Goal: Information Seeking & Learning: Learn about a topic

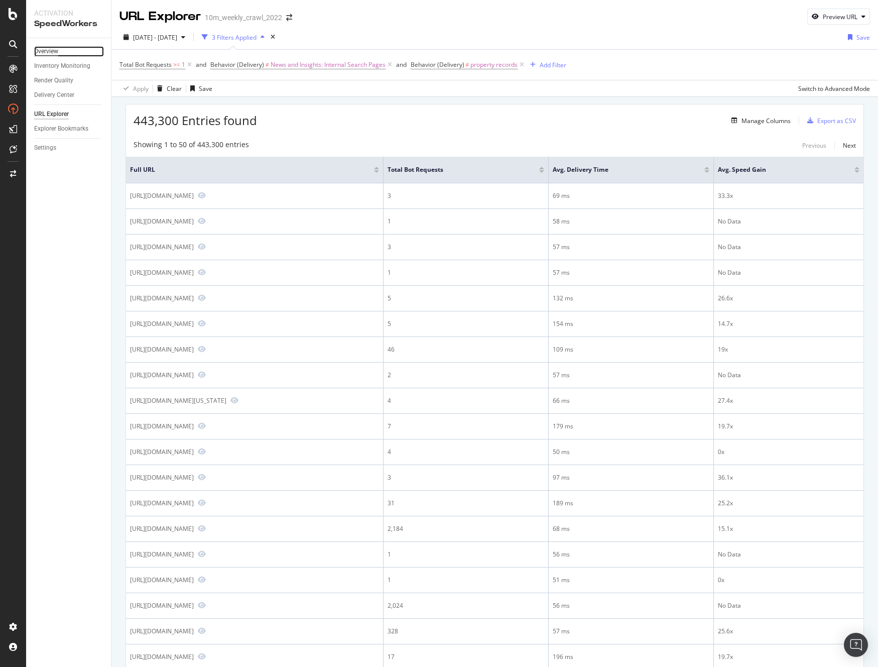
click at [55, 51] on div "Overview" at bounding box center [46, 51] width 24 height 11
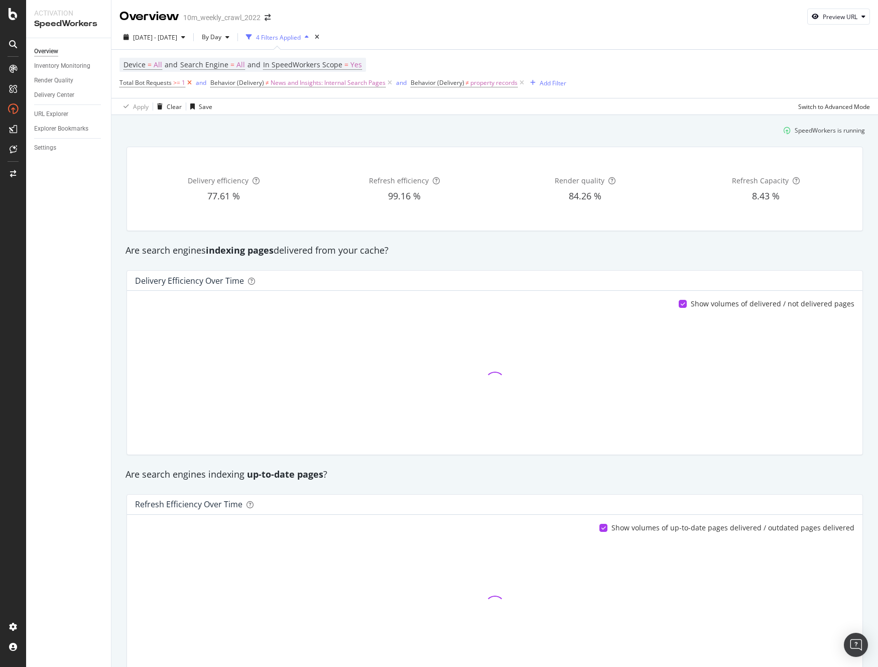
click at [191, 82] on icon at bounding box center [189, 83] width 9 height 10
click at [296, 83] on icon at bounding box center [299, 83] width 9 height 10
click at [231, 82] on icon at bounding box center [231, 83] width 9 height 10
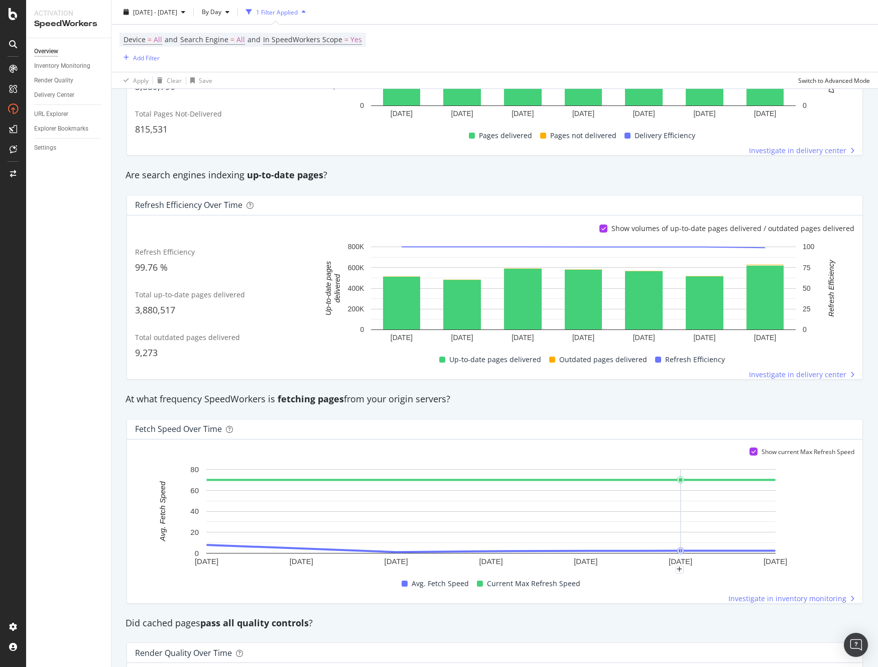
scroll to position [353, 0]
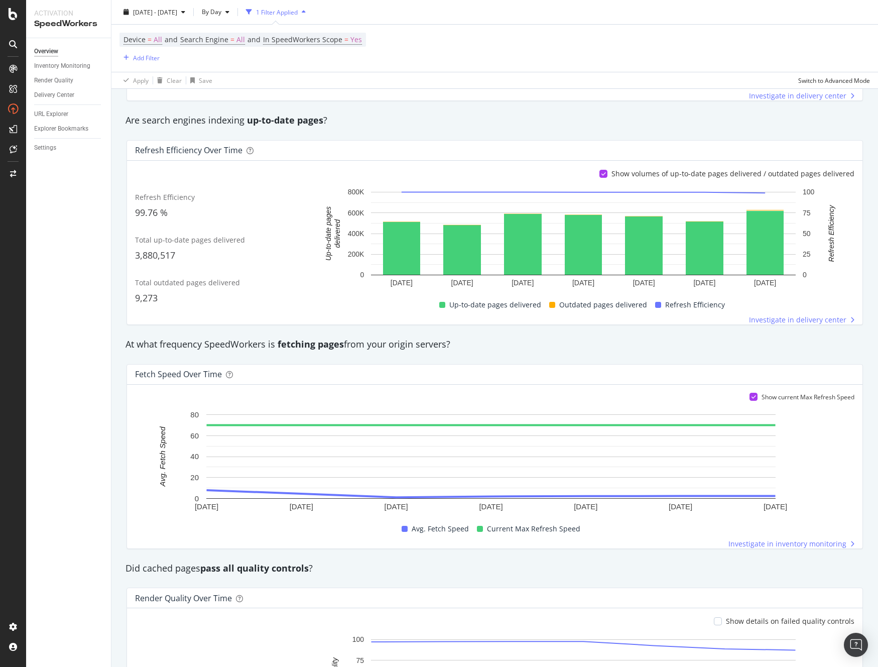
drag, startPoint x: 68, startPoint y: 288, endPoint x: 70, endPoint y: 255, distance: 32.2
click at [68, 287] on div "Overview Inventory Monitoring Render Quality Delivery Center URL Explorer Explo…" at bounding box center [68, 352] width 85 height 628
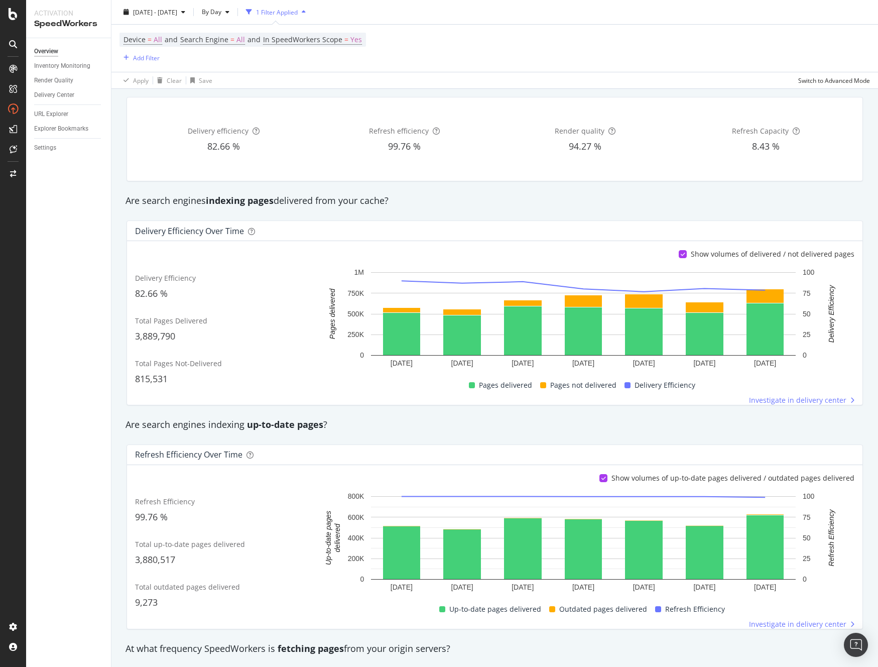
scroll to position [43, 0]
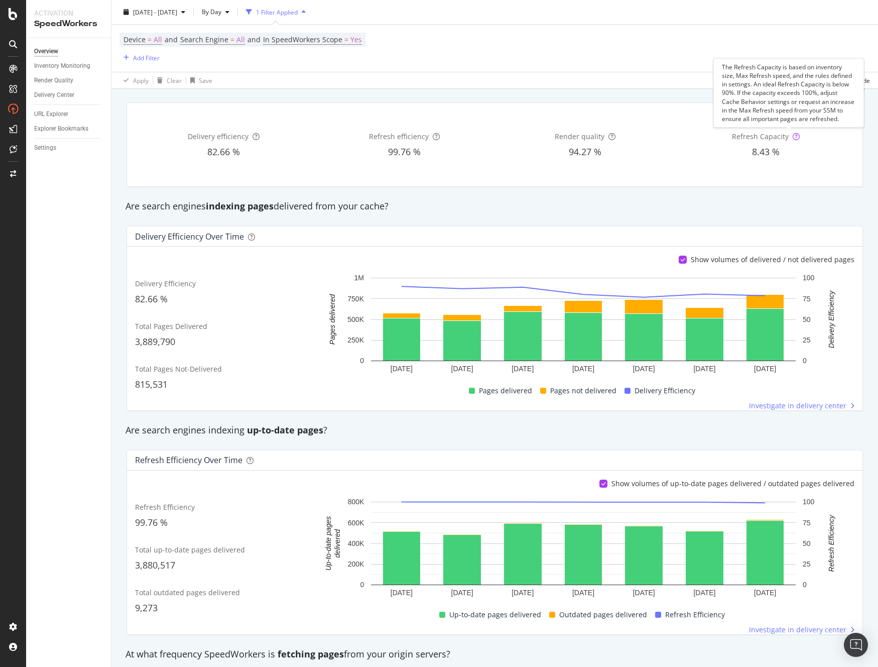
click at [792, 136] on icon at bounding box center [795, 136] width 7 height 7
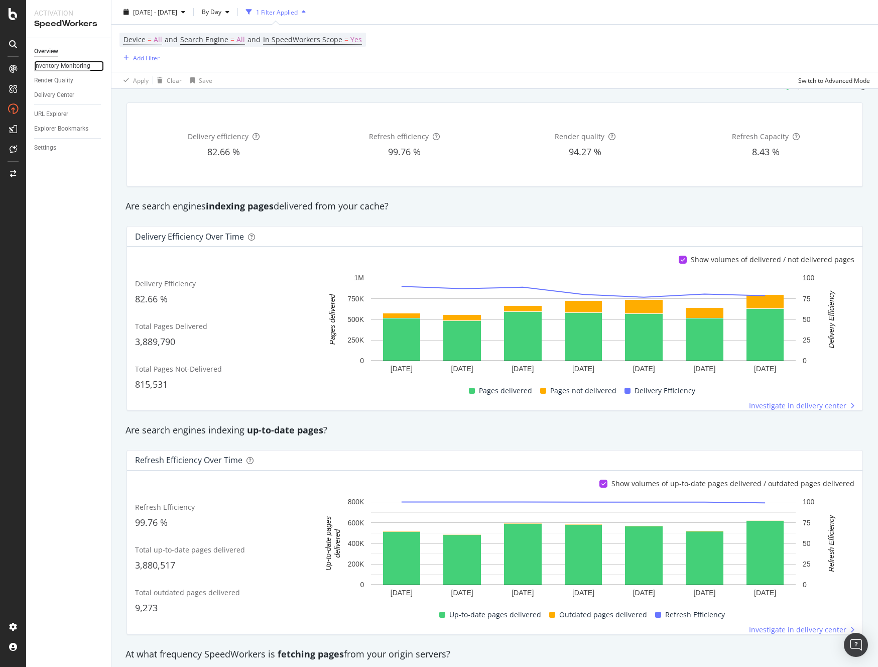
click at [60, 64] on div "Inventory Monitoring" at bounding box center [62, 66] width 56 height 11
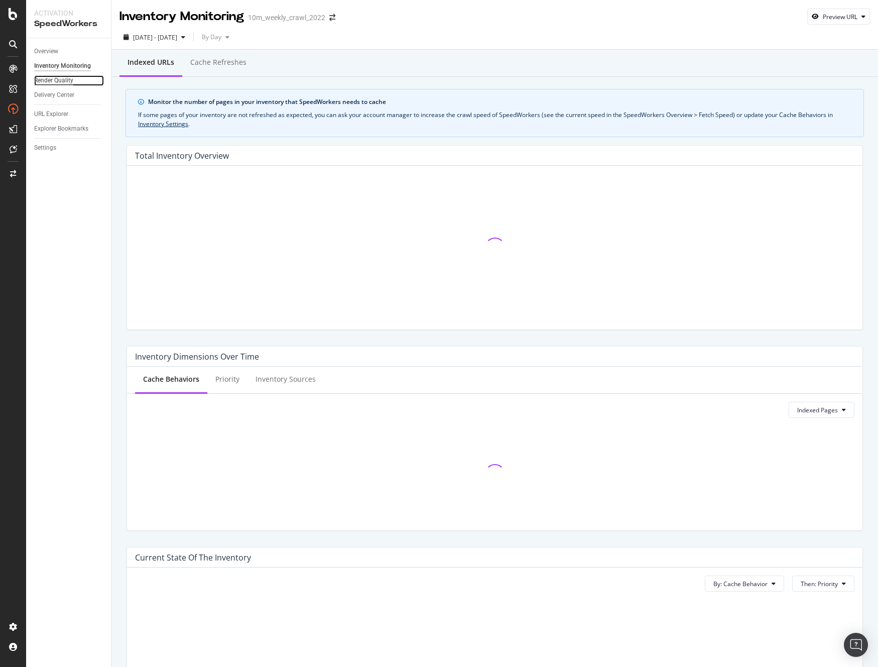
click at [57, 78] on div "Render Quality" at bounding box center [53, 80] width 39 height 11
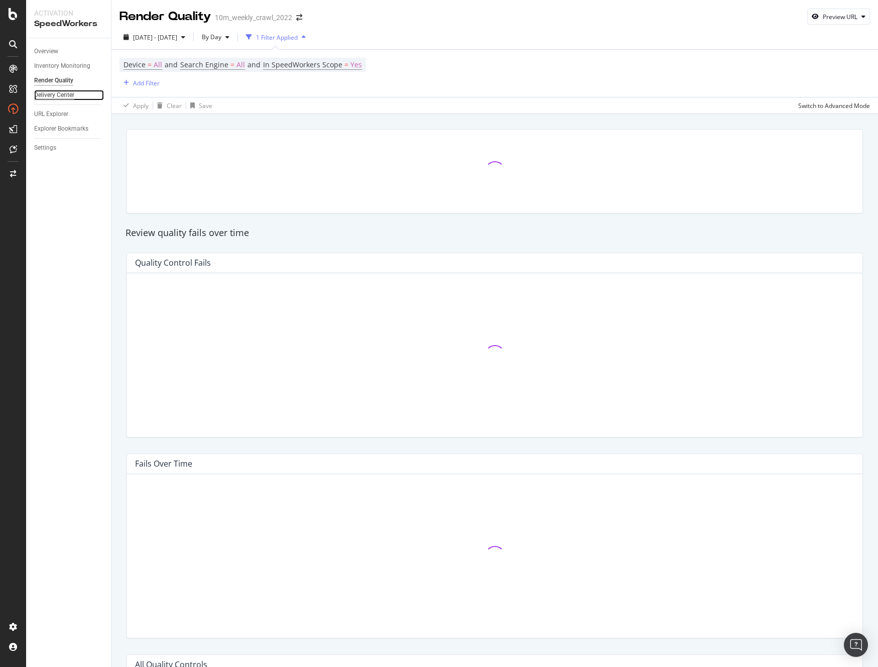
click at [58, 96] on div "Delivery Center" at bounding box center [54, 95] width 40 height 11
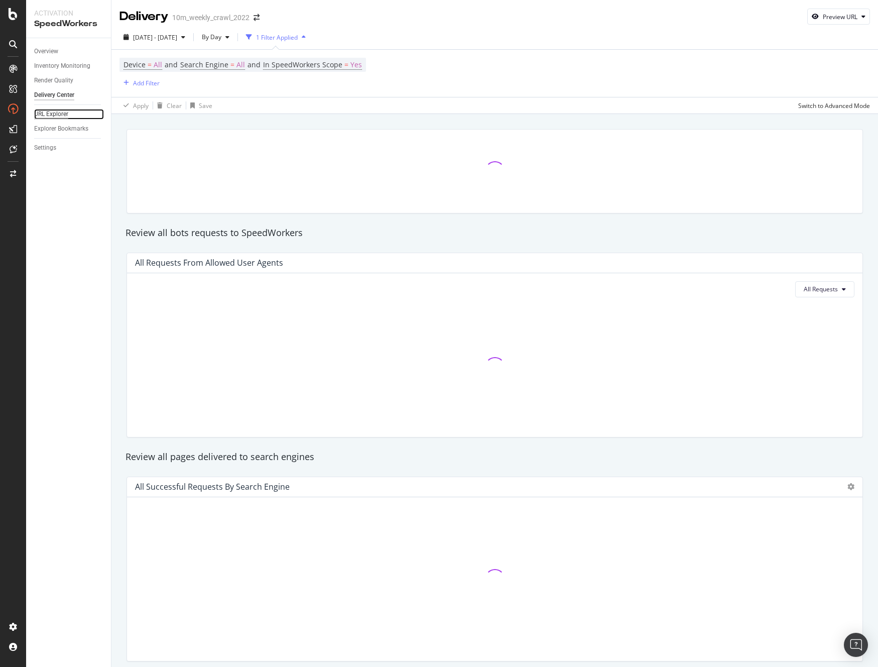
click at [60, 114] on div "URL Explorer" at bounding box center [51, 114] width 34 height 11
